Goal: Check status: Check status

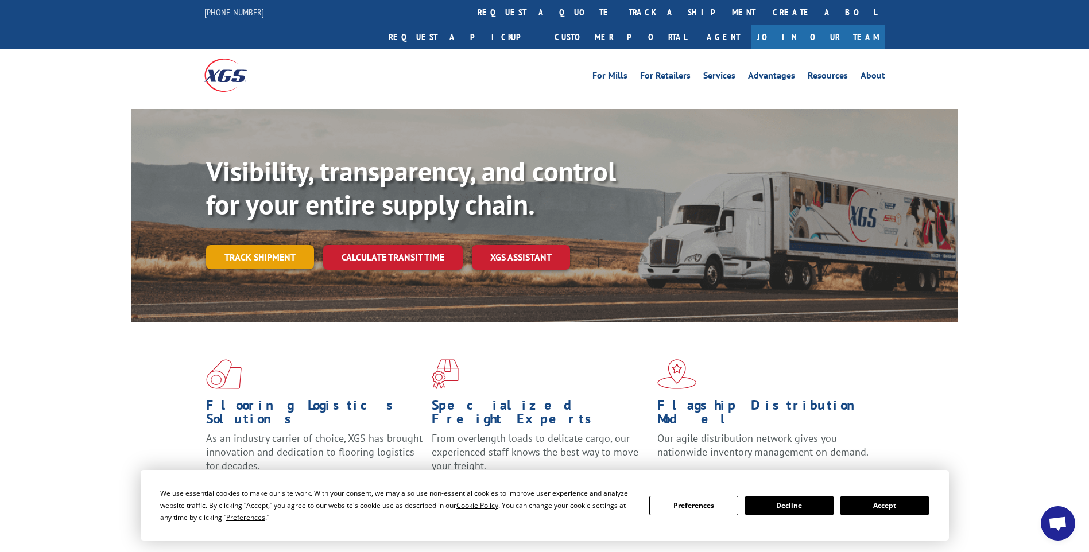
click at [276, 245] on link "Track shipment" at bounding box center [260, 257] width 108 height 24
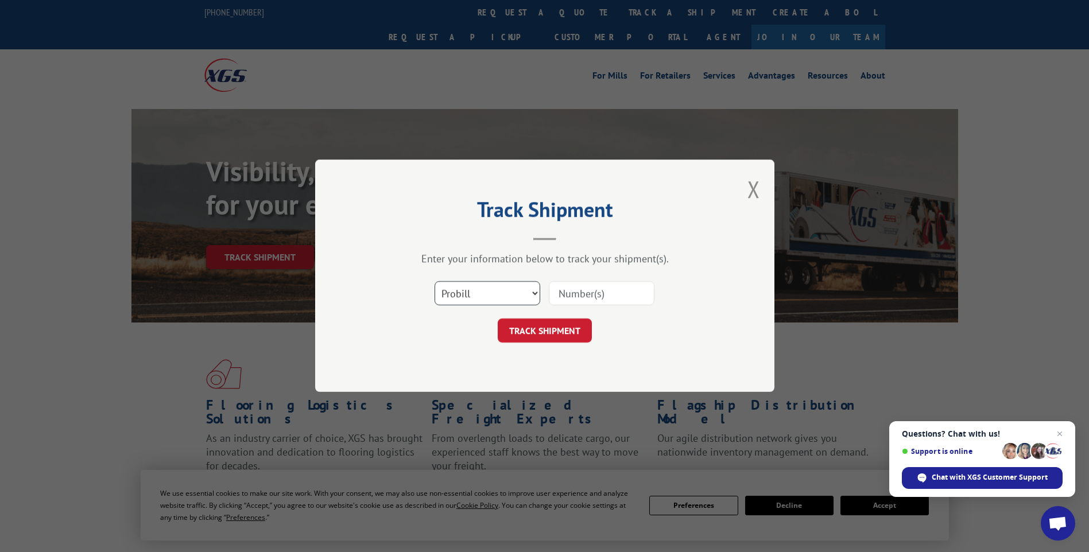
click at [532, 292] on select "Select category... Probill BOL PO" at bounding box center [488, 294] width 106 height 24
select select "bol"
click at [435, 282] on select "Select category... Probill BOL PO" at bounding box center [488, 294] width 106 height 24
click at [601, 297] on input at bounding box center [602, 294] width 106 height 24
type input "50870572"
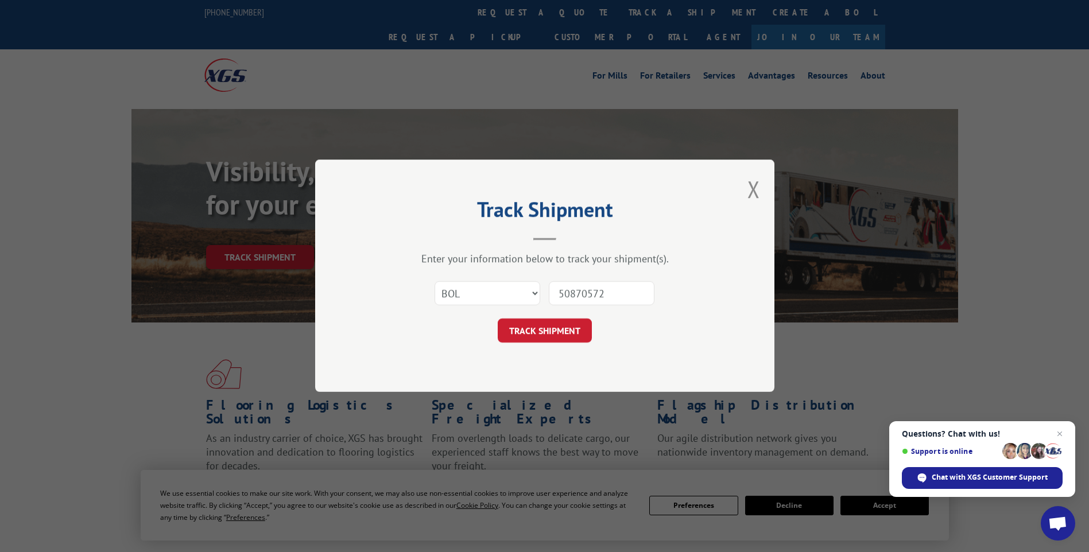
click button "TRACK SHIPMENT" at bounding box center [545, 331] width 94 height 24
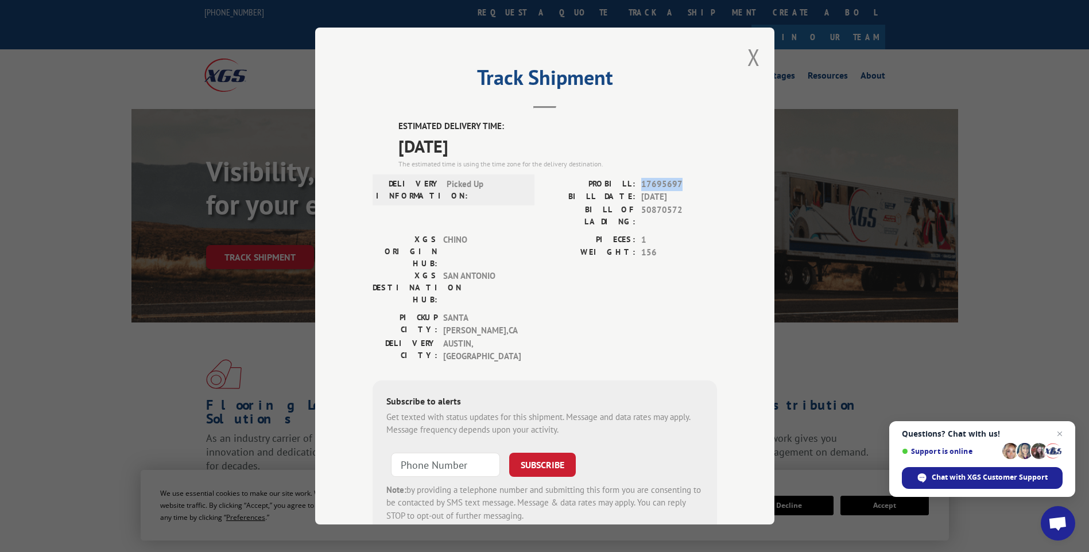
drag, startPoint x: 683, startPoint y: 183, endPoint x: 636, endPoint y: 182, distance: 47.7
click at [636, 182] on div "PROBILL: 17695697" at bounding box center [631, 184] width 172 height 13
drag, startPoint x: 636, startPoint y: 182, endPoint x: 656, endPoint y: 207, distance: 32.2
click at [636, 207] on div "BILL OF LADING: 50870572" at bounding box center [631, 216] width 172 height 24
drag, startPoint x: 656, startPoint y: 207, endPoint x: 672, endPoint y: 206, distance: 16.1
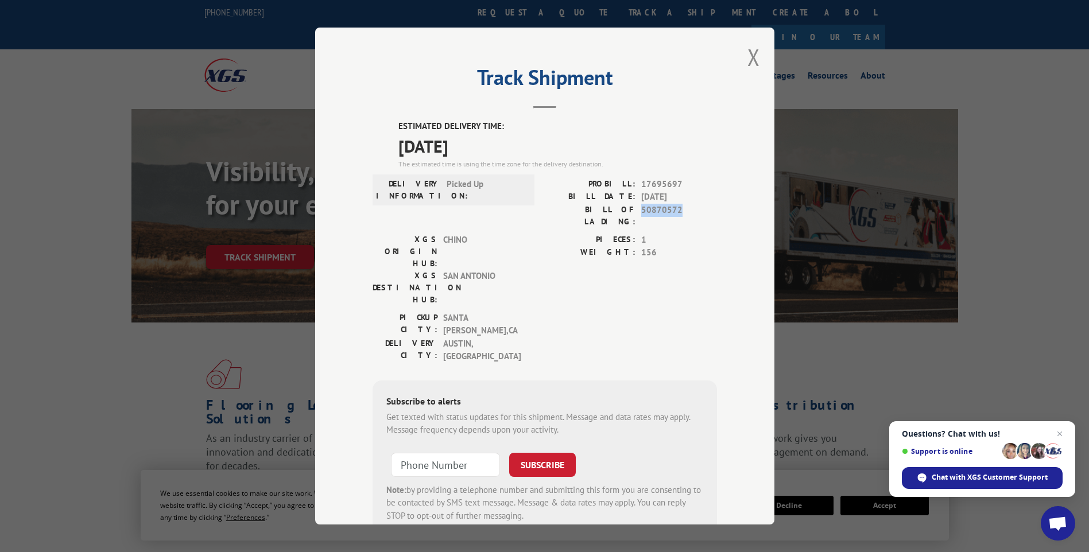
copy span "50870572"
drag, startPoint x: 405, startPoint y: 129, endPoint x: 545, endPoint y: 129, distance: 140.1
click at [545, 129] on label "ESTIMATED DELIVERY TIME:" at bounding box center [557, 126] width 319 height 13
click at [390, 119] on div "Track Shipment ESTIMATED DELIVERY TIME: [DATE] The estimated time is using the …" at bounding box center [544, 276] width 459 height 497
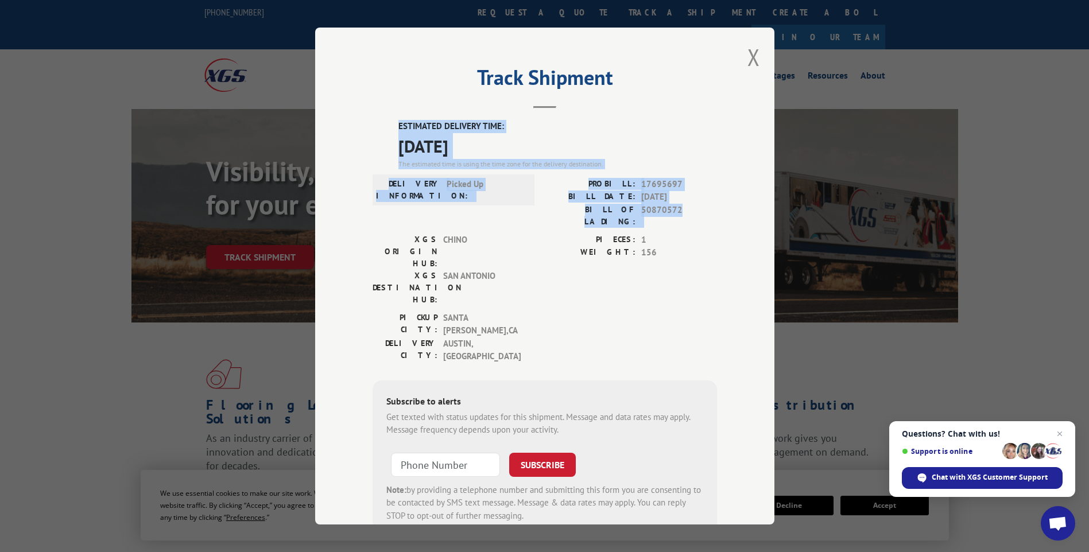
drag, startPoint x: 381, startPoint y: 121, endPoint x: 690, endPoint y: 208, distance: 320.6
click at [690, 208] on div "ESTIMATED DELIVERY TIME: [DATE] The estimated time is using the time zone for t…" at bounding box center [545, 328] width 345 height 416
drag, startPoint x: 690, startPoint y: 208, endPoint x: 667, endPoint y: 198, distance: 24.7
copy div "ESTIMATED DELIVERY TIME: [DATE] The estimated time is using the time zone for t…"
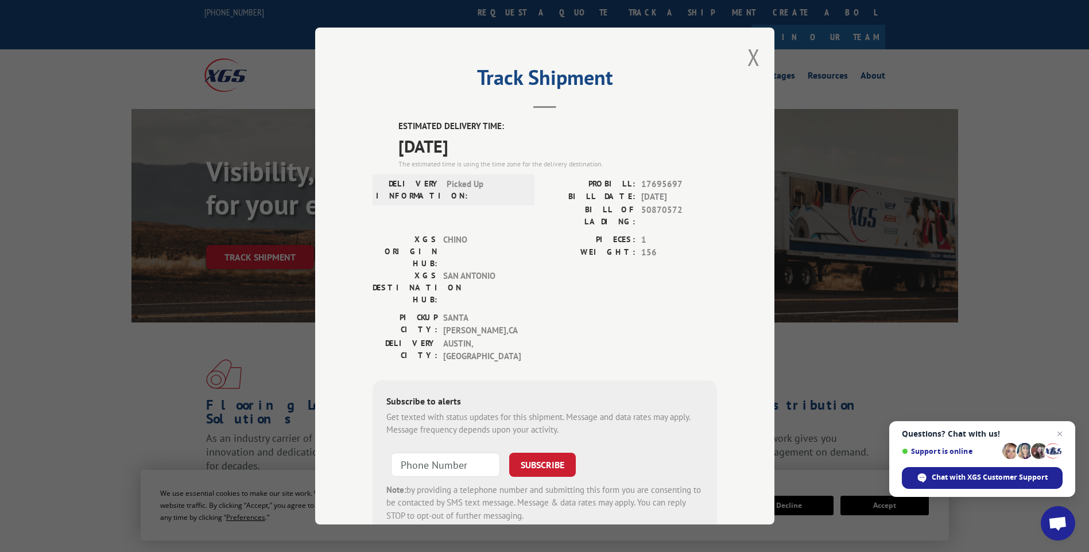
click at [733, 51] on div "Track Shipment ESTIMATED DELIVERY TIME: [DATE] The estimated time is using the …" at bounding box center [544, 276] width 459 height 497
click at [749, 53] on button "Close modal" at bounding box center [754, 57] width 13 height 30
